Goal: Task Accomplishment & Management: Manage account settings

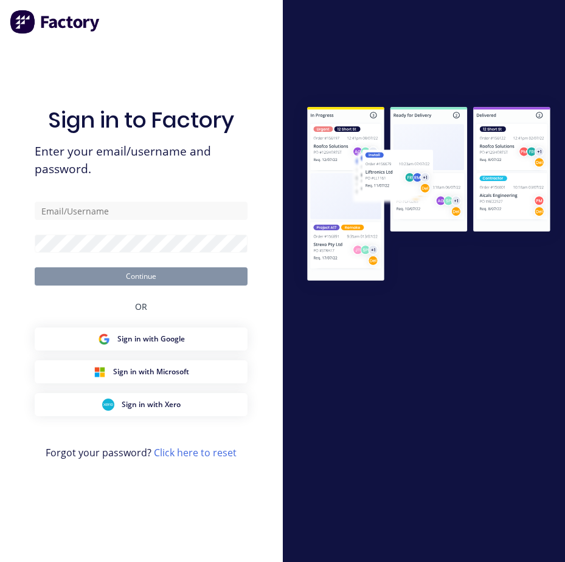
click at [115, 215] on input "text" at bounding box center [141, 211] width 213 height 18
type input "[EMAIL_ADDRESS][DOMAIN_NAME]"
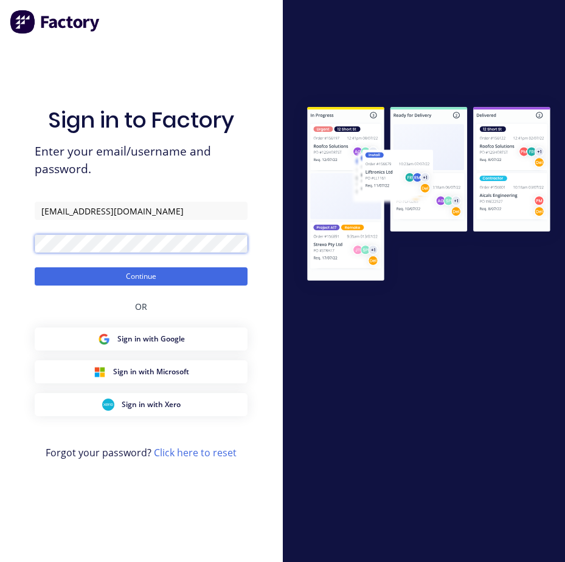
click at [35, 267] on button "Continue" at bounding box center [141, 276] width 213 height 18
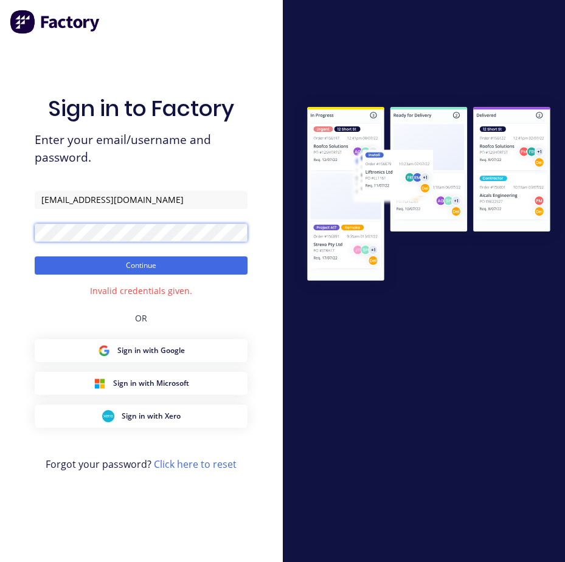
click at [0, 237] on html "Sign in to Factory Enter your email/username and password. [EMAIL_ADDRESS][DOMA…" at bounding box center [282, 281] width 565 height 562
click at [35, 257] on button "Continue" at bounding box center [141, 266] width 213 height 18
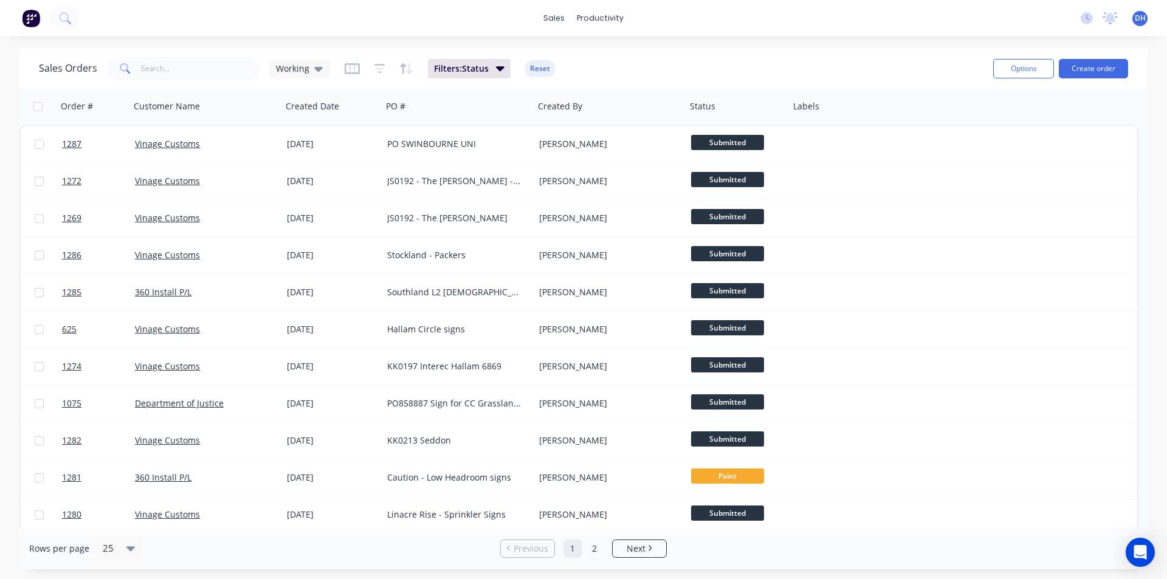
click at [564, 21] on span "DH" at bounding box center [1140, 18] width 11 height 11
click at [564, 120] on button "Profile" at bounding box center [1064, 128] width 161 height 24
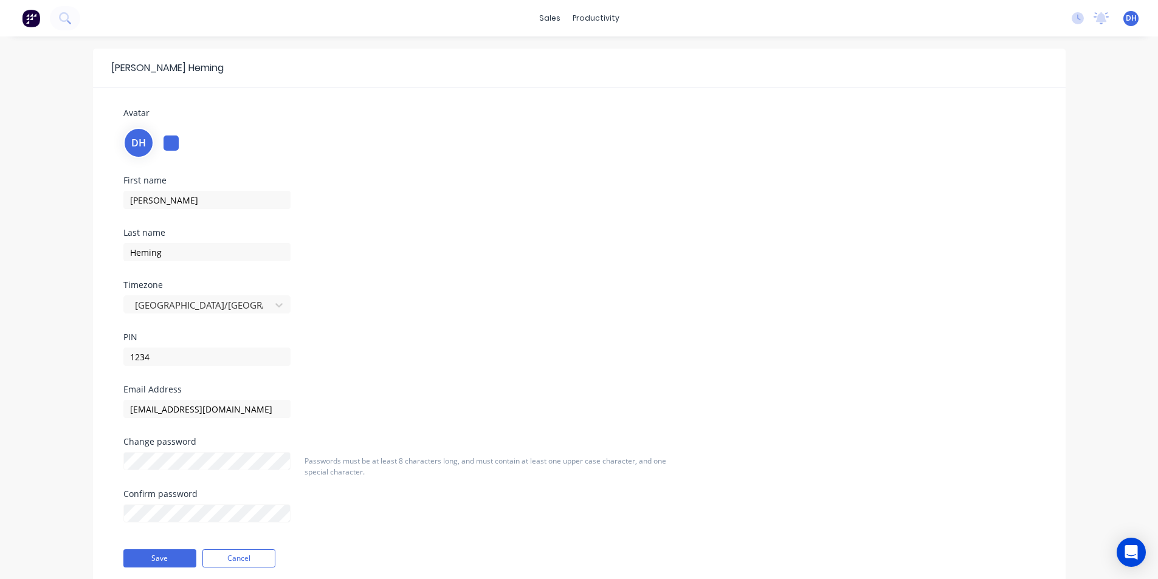
click at [251, 438] on div "Change password" at bounding box center [206, 442] width 167 height 9
click at [50, 429] on div "David Heming Avatar DH First name David Last name Heming Timezone Australia/Mel…" at bounding box center [579, 329] width 1158 height 586
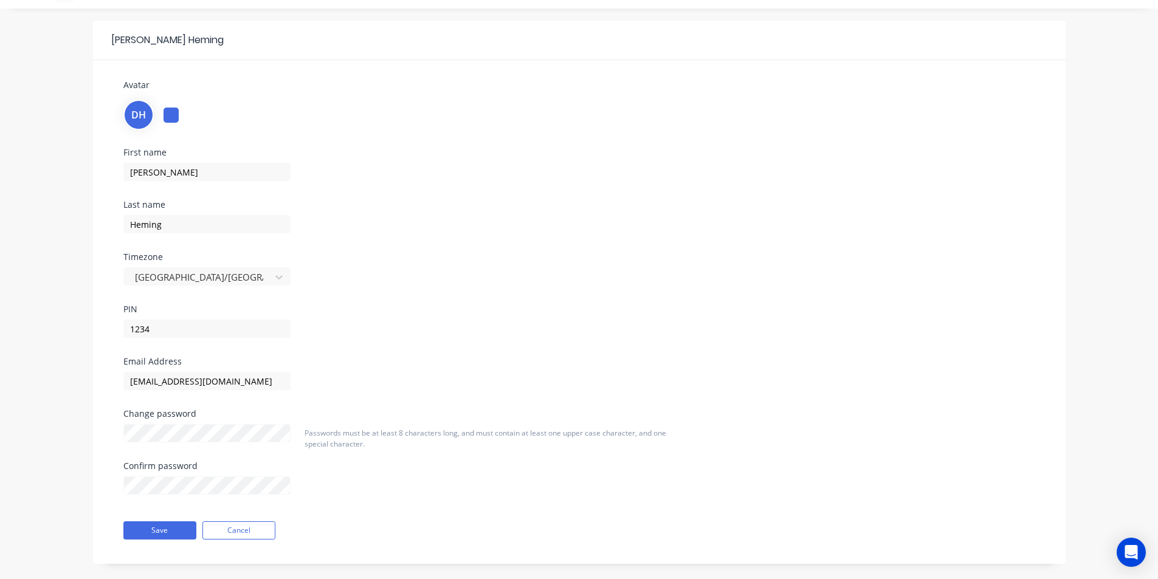
scroll to position [43, 0]
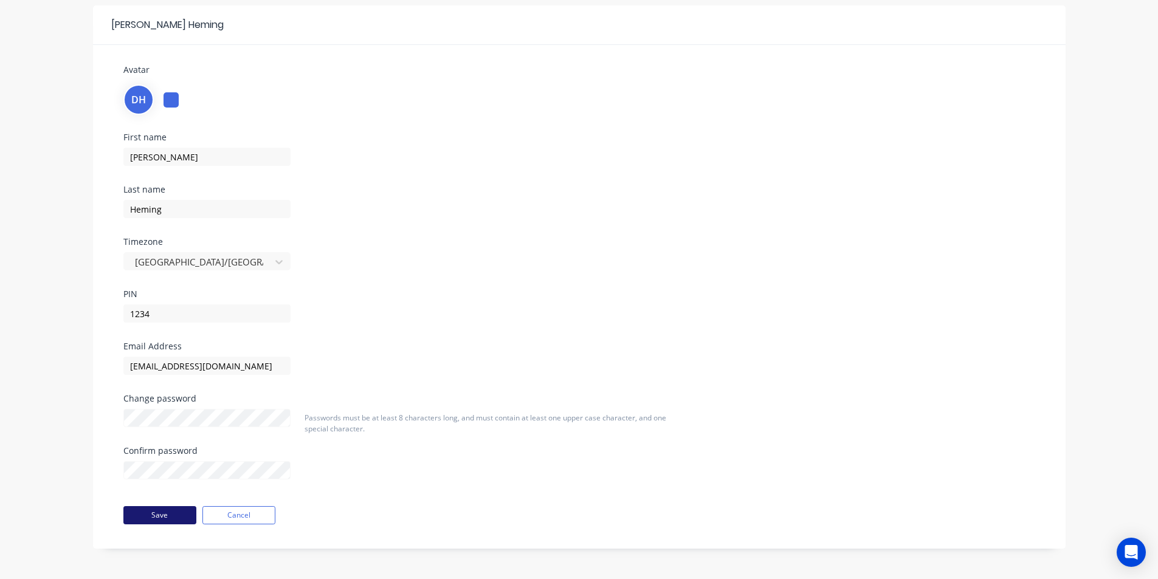
click at [140, 511] on button "Save" at bounding box center [159, 515] width 73 height 18
